Goal: Book appointment/travel/reservation

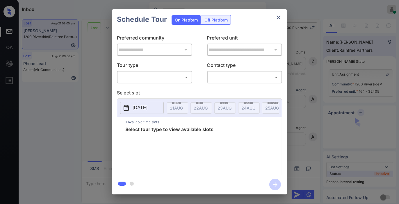
scroll to position [2985, 0]
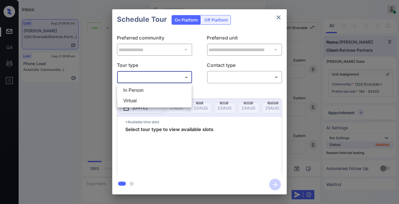
click at [183, 77] on body "Inbox [PERSON_NAME] Online Set yourself offline Set yourself on break Profile S…" at bounding box center [199, 102] width 399 height 204
click at [169, 95] on li "In Person" at bounding box center [155, 90] width 72 height 10
type input "********"
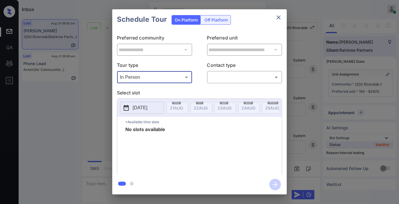
click at [277, 18] on icon "close" at bounding box center [278, 17] width 7 height 7
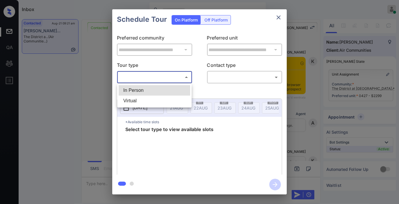
scroll to position [1587, 0]
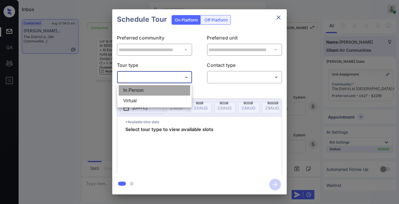
click at [163, 90] on li "In Person" at bounding box center [155, 90] width 72 height 10
type input "********"
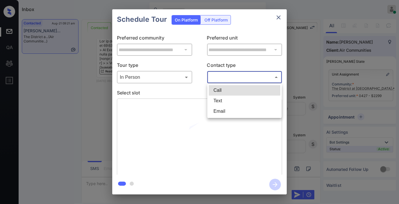
click at [242, 75] on body "Inbox [PERSON_NAME] Online Set yourself offline Set yourself on break Profile S…" at bounding box center [199, 102] width 399 height 204
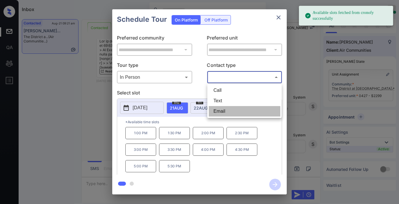
click at [225, 111] on li "Email" at bounding box center [245, 111] width 72 height 10
type input "*****"
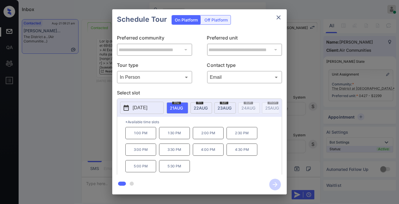
click at [147, 106] on p "[DATE]" at bounding box center [140, 107] width 15 height 7
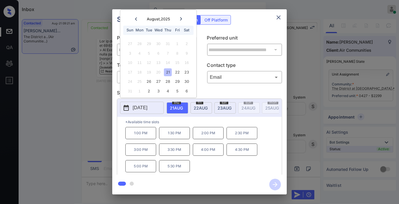
click at [181, 18] on icon at bounding box center [181, 18] width 2 height 3
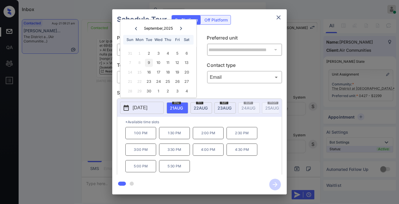
click at [149, 62] on div "9" at bounding box center [149, 63] width 8 height 8
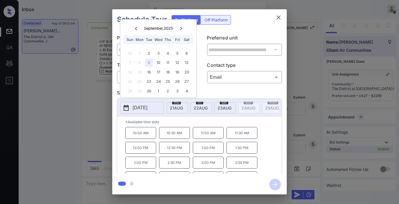
scroll to position [10, 0]
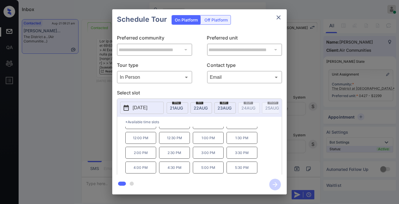
click at [215, 170] on p "5:00 PM" at bounding box center [208, 168] width 31 height 12
click at [275, 186] on icon "button" at bounding box center [275, 185] width 12 height 12
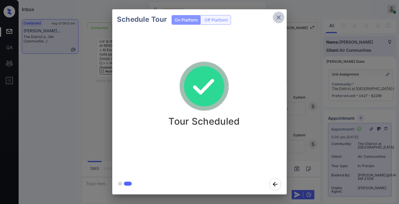
click at [279, 19] on icon "close" at bounding box center [278, 17] width 7 height 7
